Goal: Book appointment/travel/reservation

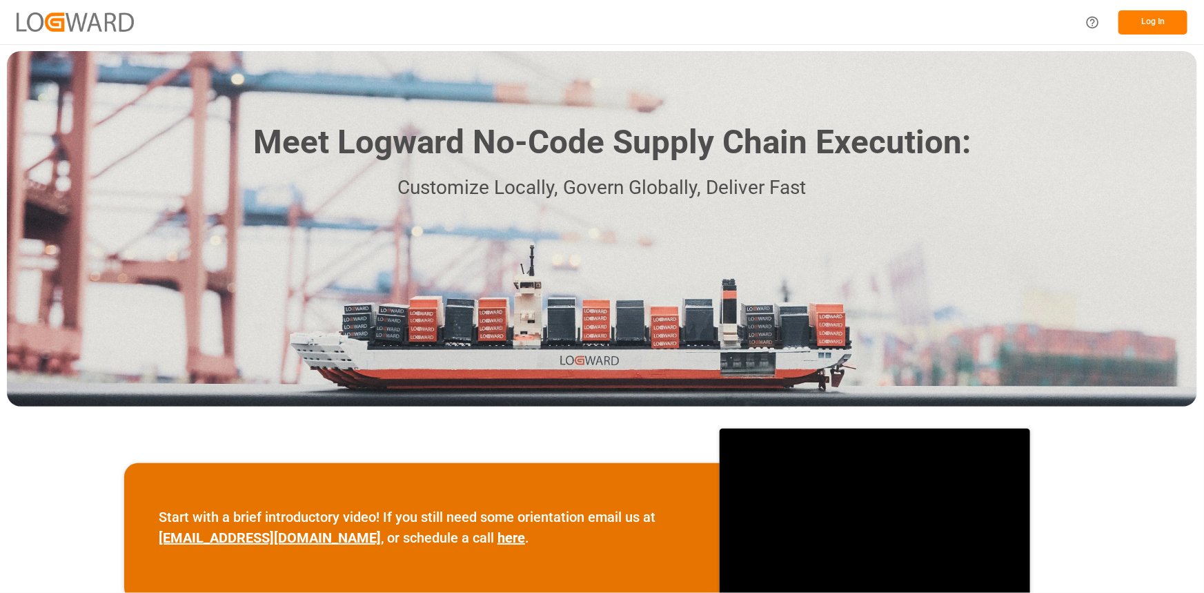
click at [1146, 23] on button "Log In" at bounding box center [1153, 22] width 69 height 24
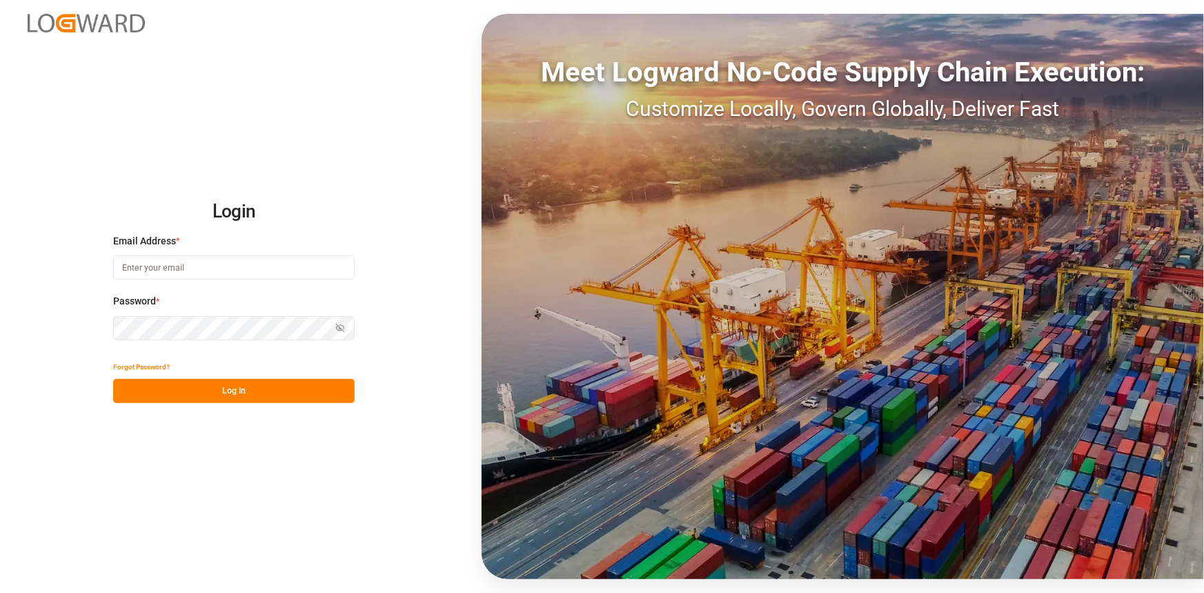
type input "[EMAIL_ADDRESS][DOMAIN_NAME]"
click at [246, 395] on button "Log In" at bounding box center [234, 391] width 242 height 24
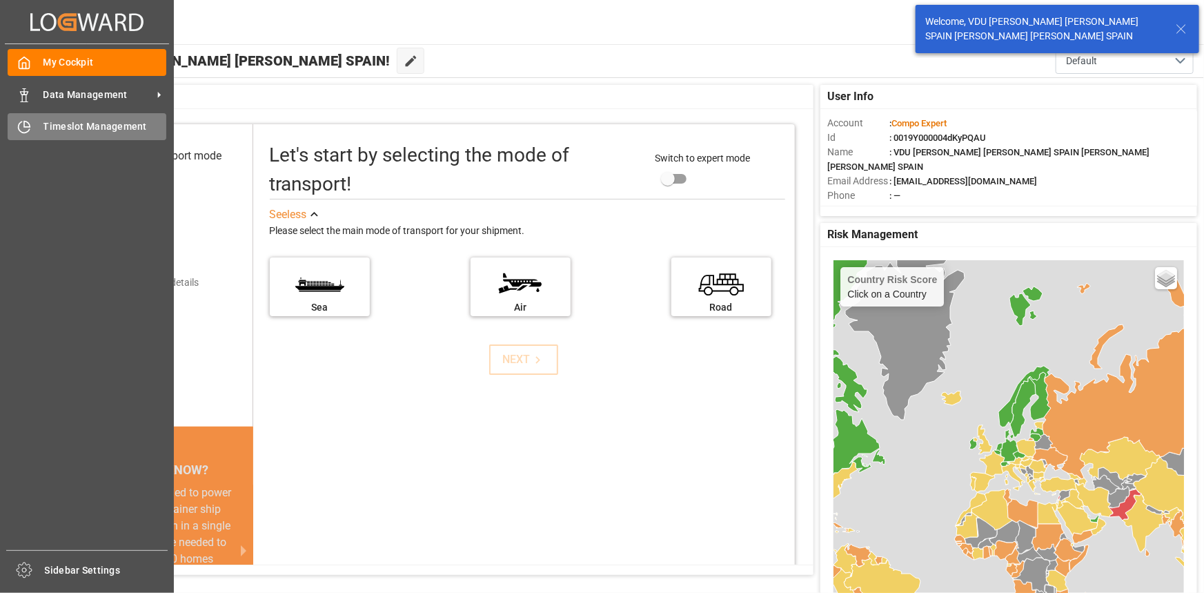
click at [60, 128] on span "Timeslot Management" at bounding box center [105, 126] width 124 height 14
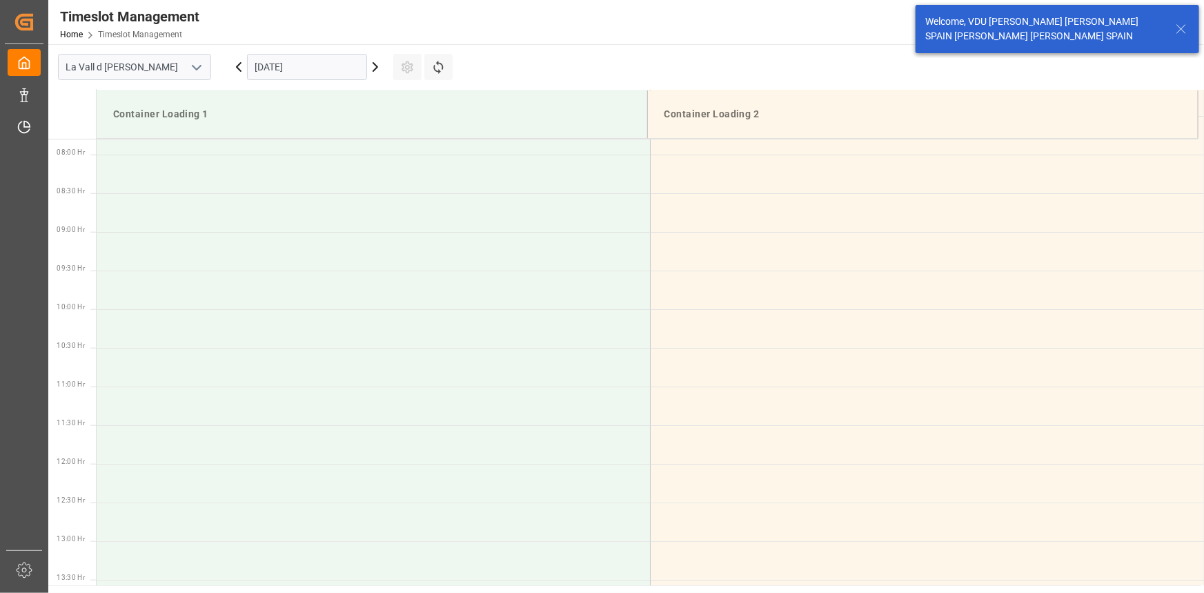
scroll to position [609, 0]
click at [307, 62] on input "[DATE]" at bounding box center [307, 67] width 120 height 26
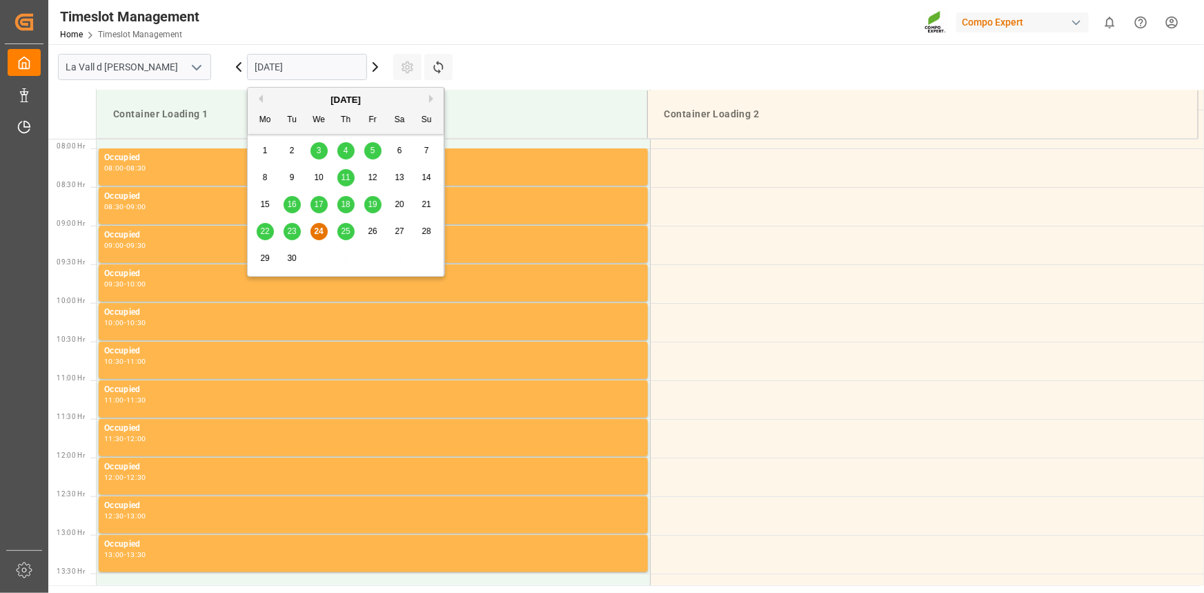
click at [433, 99] on button "Next Month" at bounding box center [433, 99] width 8 height 8
click at [270, 182] on div "6" at bounding box center [265, 178] width 17 height 17
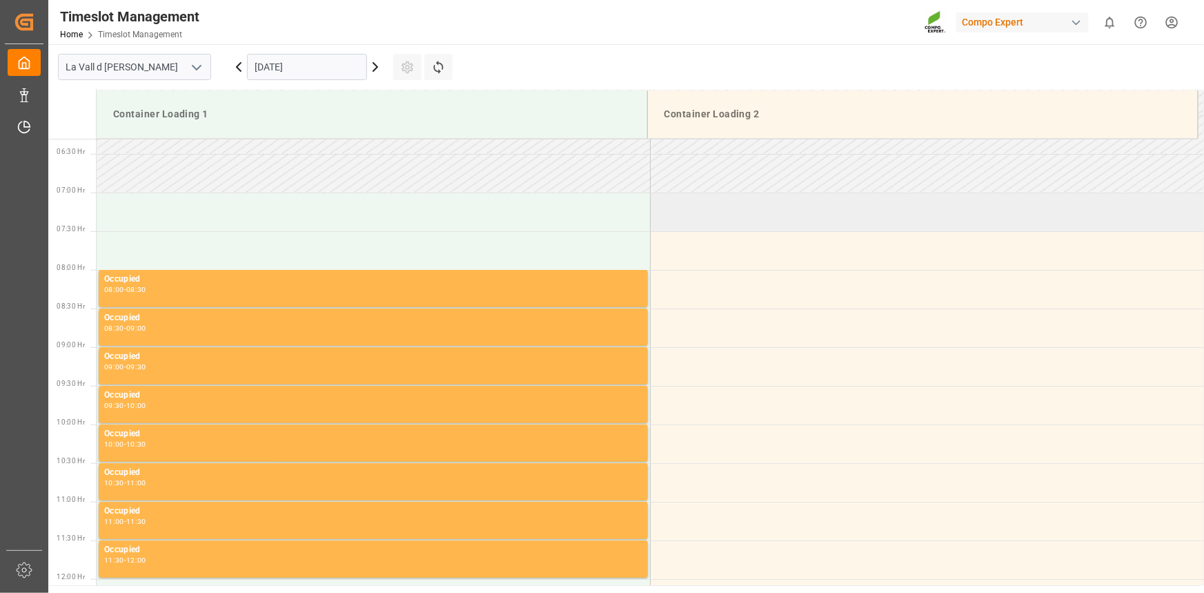
scroll to position [483, 0]
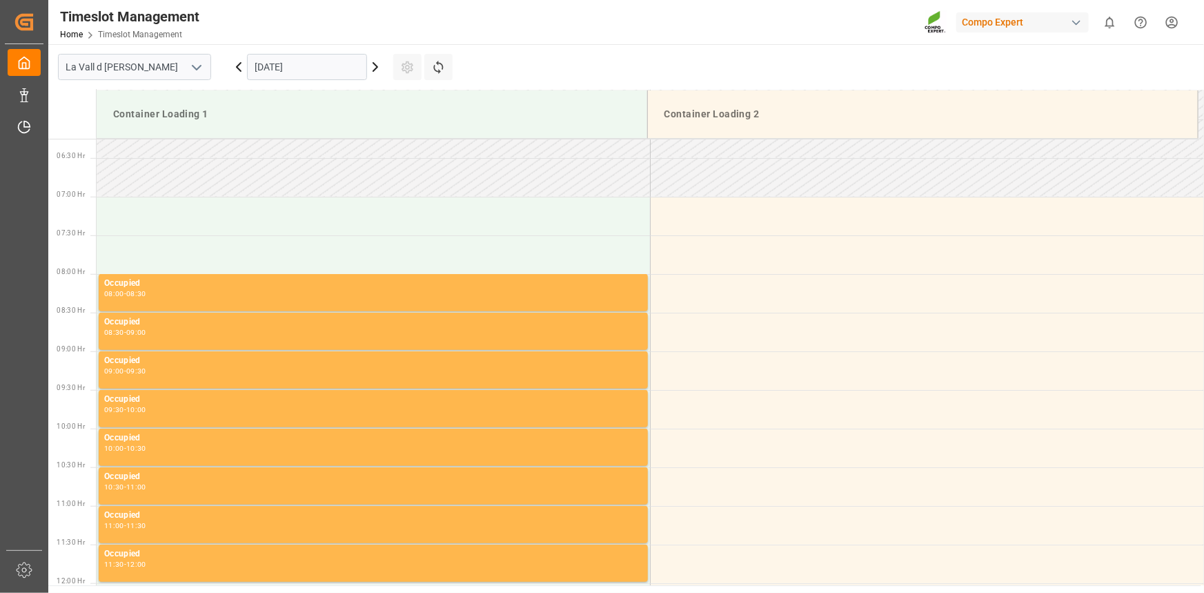
click at [315, 62] on input "[DATE]" at bounding box center [307, 67] width 120 height 26
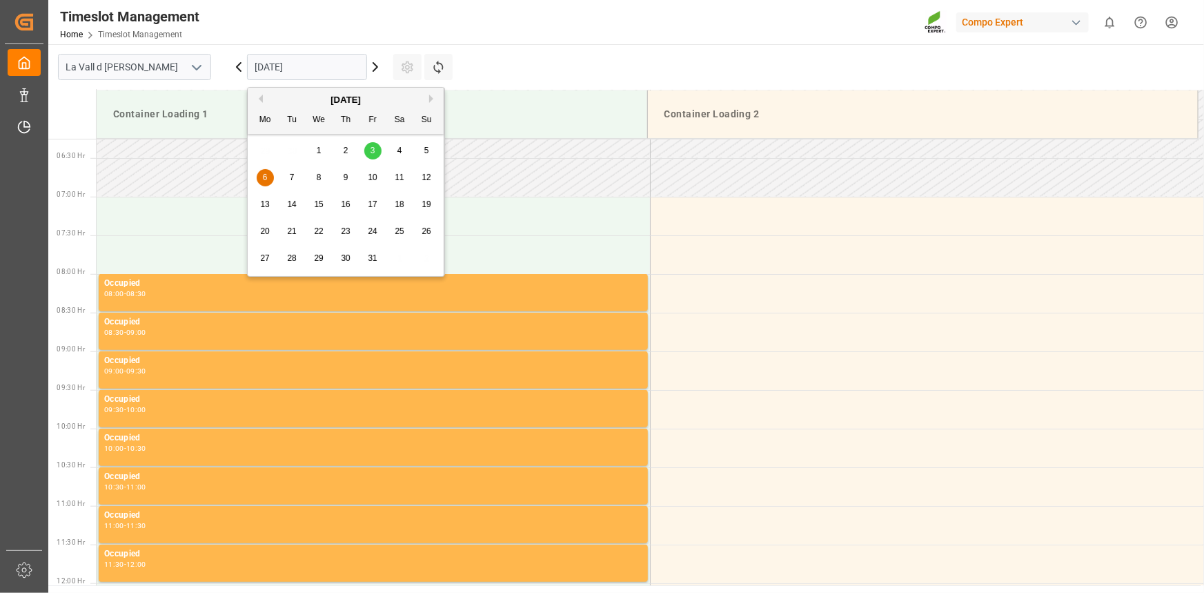
click at [367, 153] on div "3" at bounding box center [372, 151] width 17 height 17
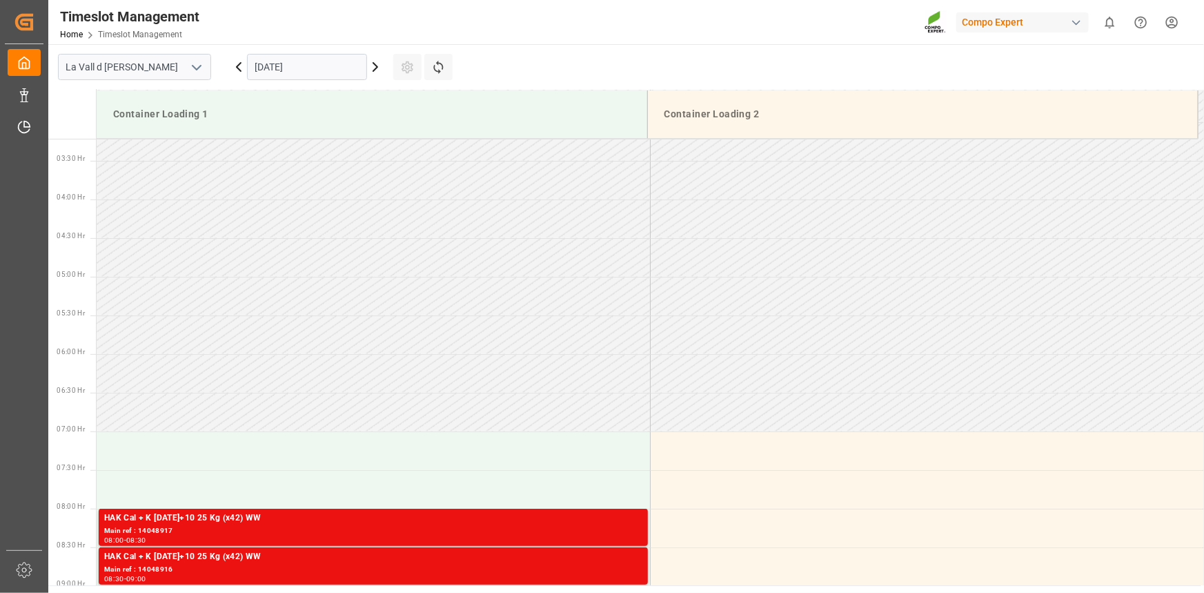
scroll to position [404, 0]
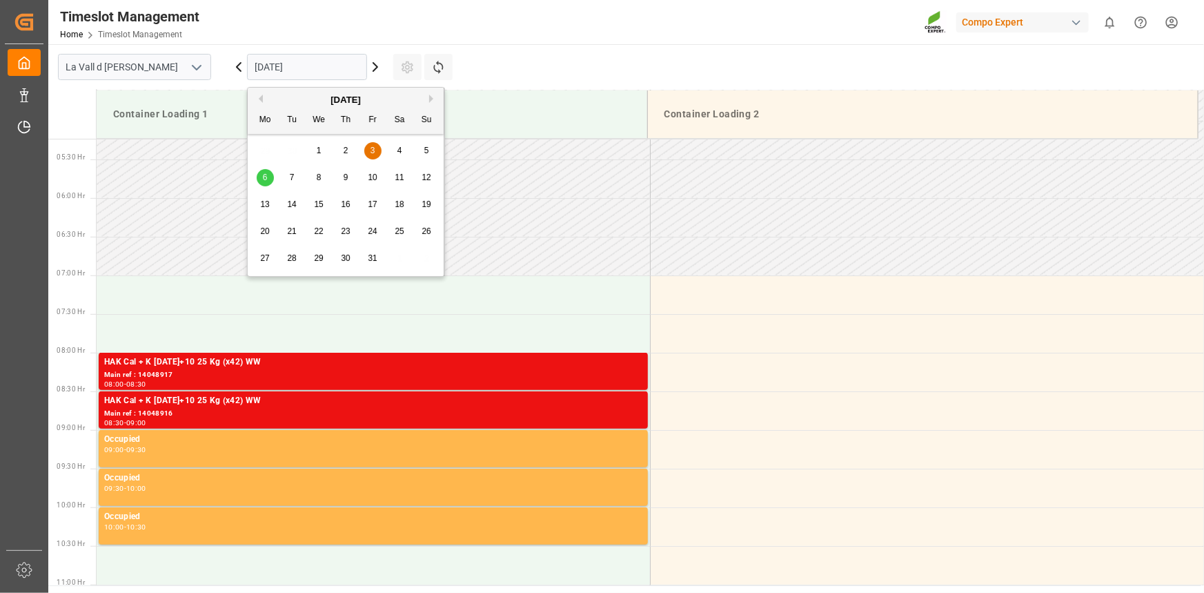
click at [328, 69] on input "[DATE]" at bounding box center [307, 67] width 120 height 26
click at [371, 148] on span "3" at bounding box center [373, 151] width 5 height 10
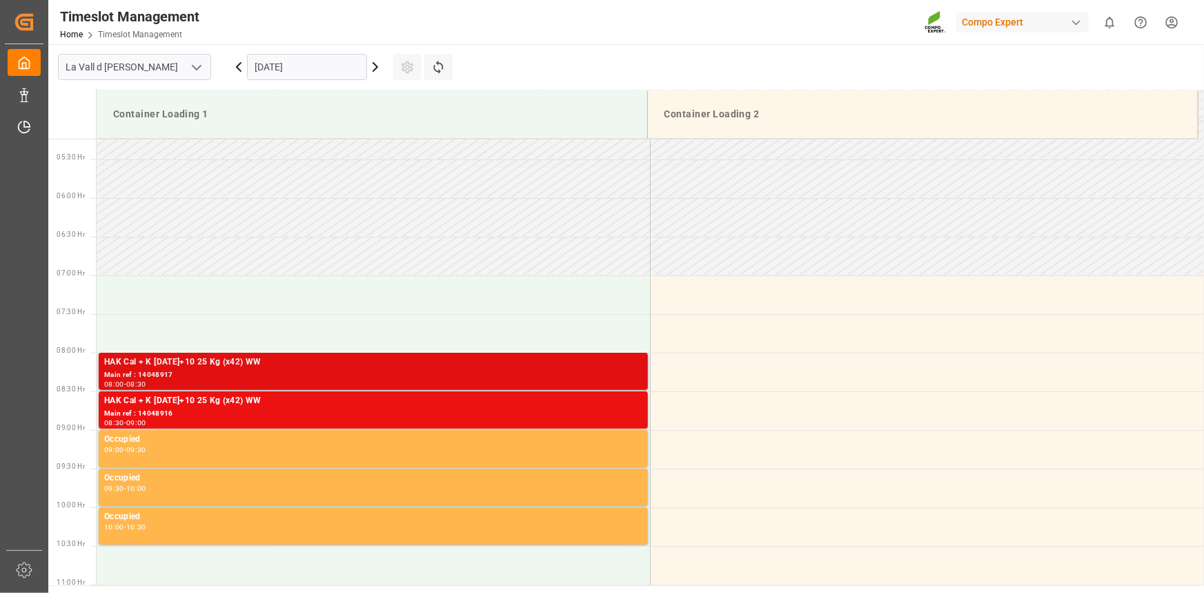
click at [179, 369] on div "Main ref : 14048917" at bounding box center [373, 375] width 538 height 12
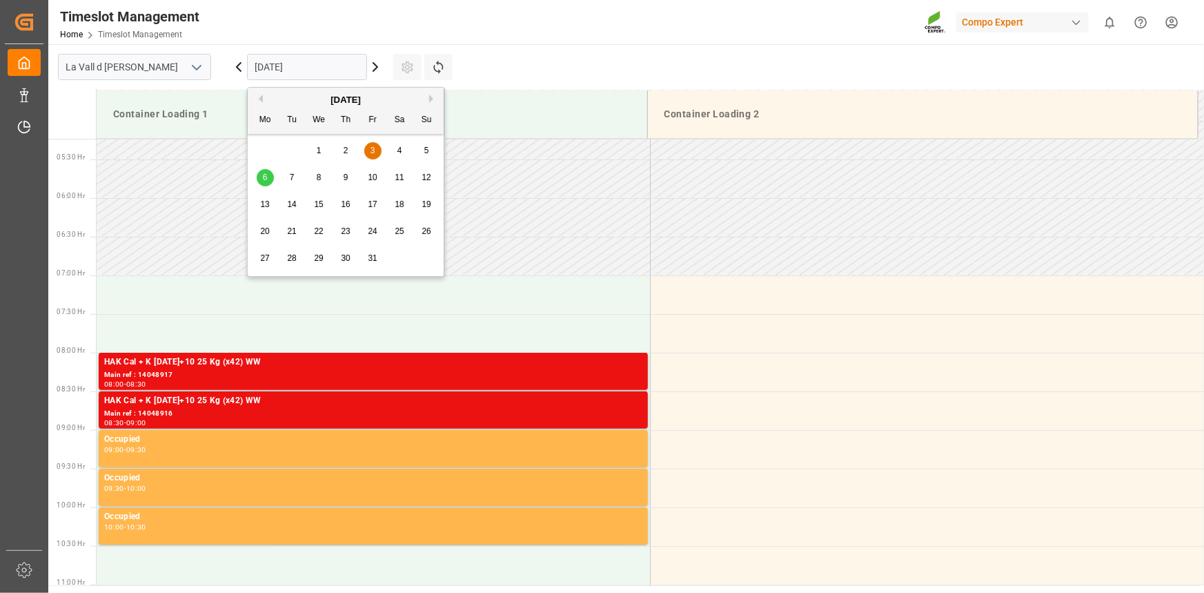
click at [332, 66] on input "[DATE]" at bounding box center [307, 67] width 120 height 26
click at [263, 177] on span "6" at bounding box center [265, 178] width 5 height 10
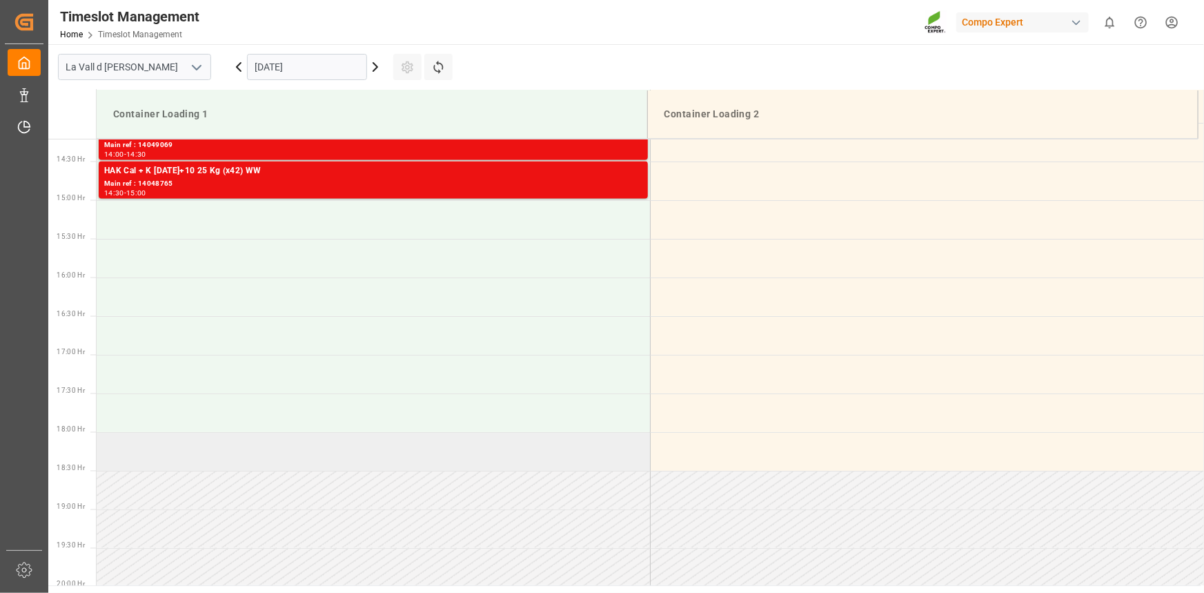
scroll to position [984, 0]
